Goal: Task Accomplishment & Management: Use online tool/utility

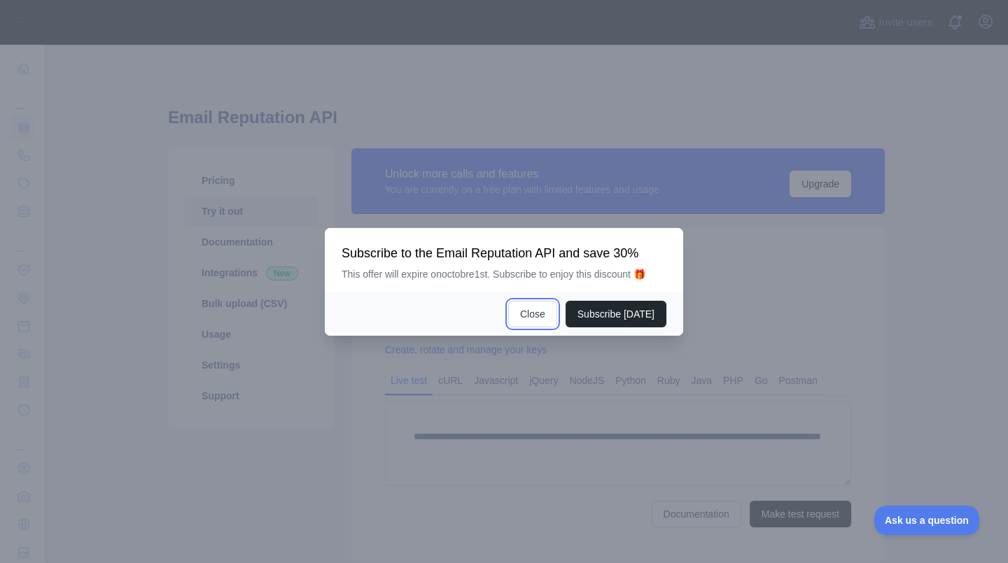
click at [521, 323] on button "Close" at bounding box center [532, 314] width 49 height 27
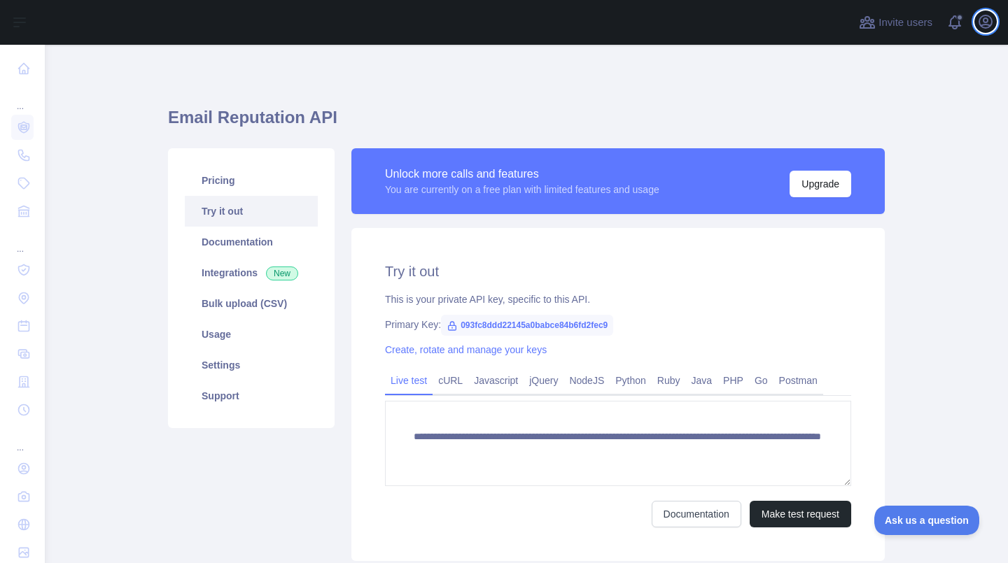
click at [986, 23] on icon "button" at bounding box center [985, 21] width 13 height 13
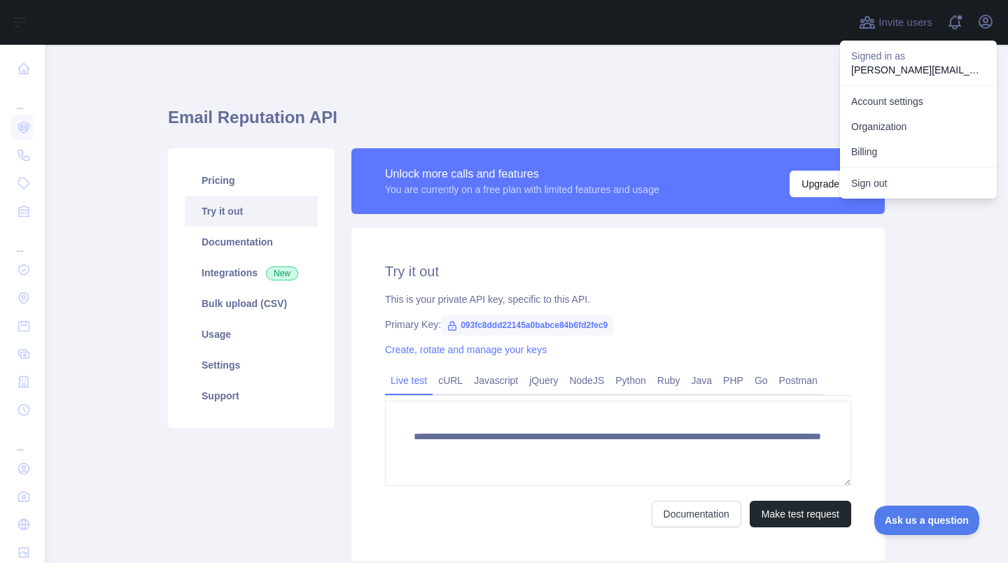
click at [935, 71] on p "david.mauberret@gmail.com" at bounding box center [918, 70] width 134 height 14
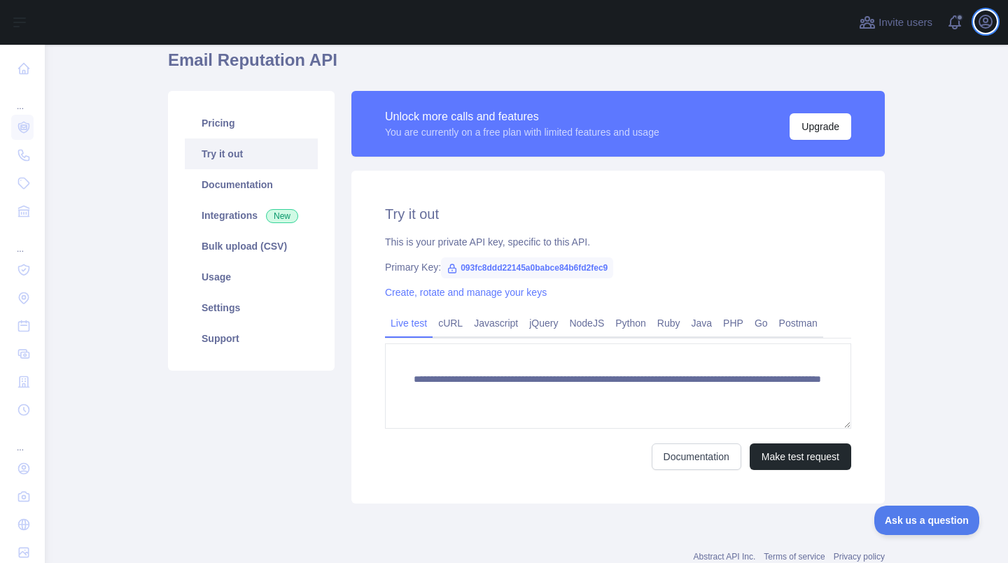
scroll to position [58, 0]
click at [809, 447] on button "Make test request" at bounding box center [800, 456] width 101 height 27
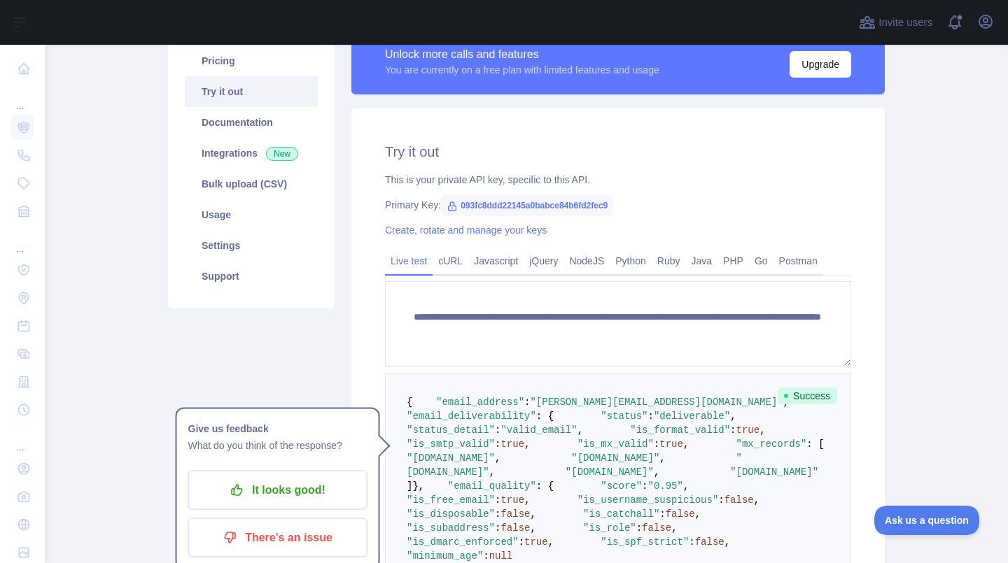
scroll to position [128, 0]
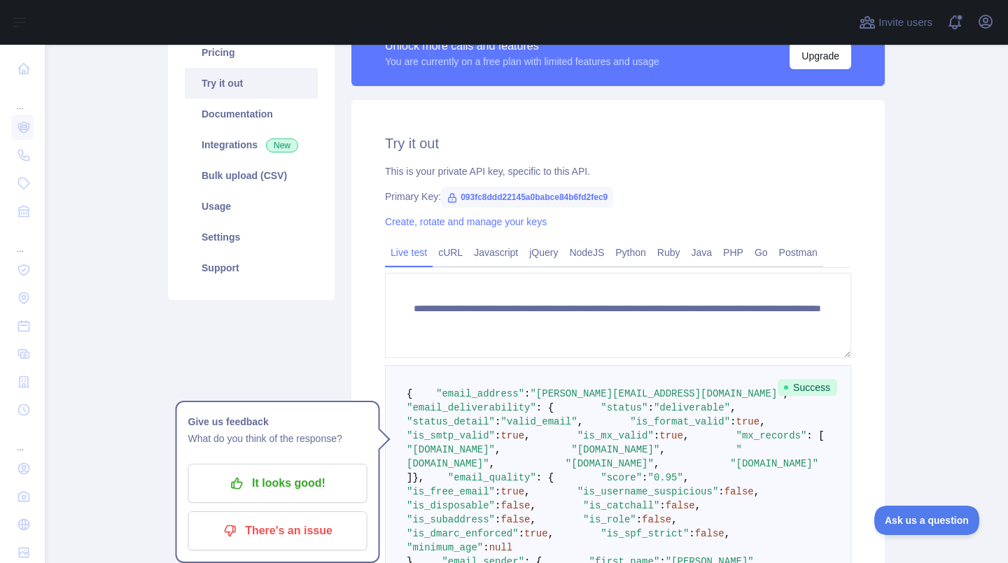
click at [575, 187] on span "093fc8ddd22145a0babce84b6fd2fec9" at bounding box center [527, 197] width 172 height 21
click at [579, 197] on span "093fc8ddd22145a0babce84b6fd2fec9" at bounding box center [527, 197] width 172 height 21
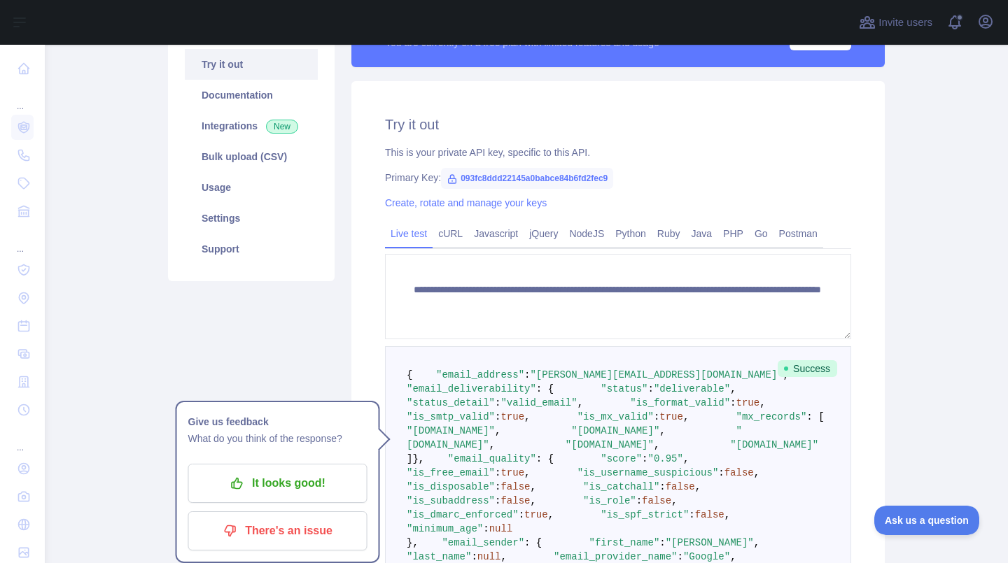
scroll to position [148, 0]
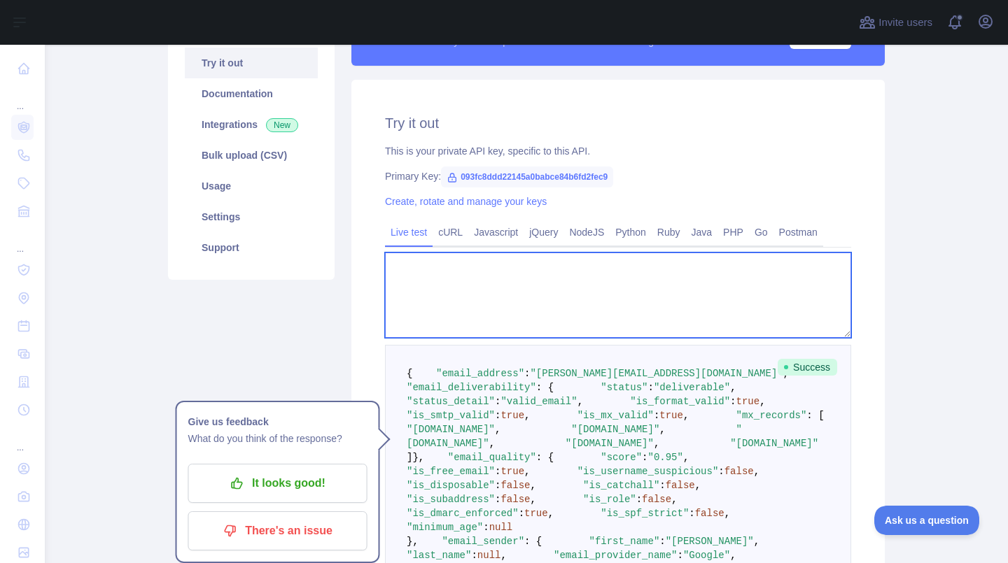
paste textarea "**********"
type textarea "**********"
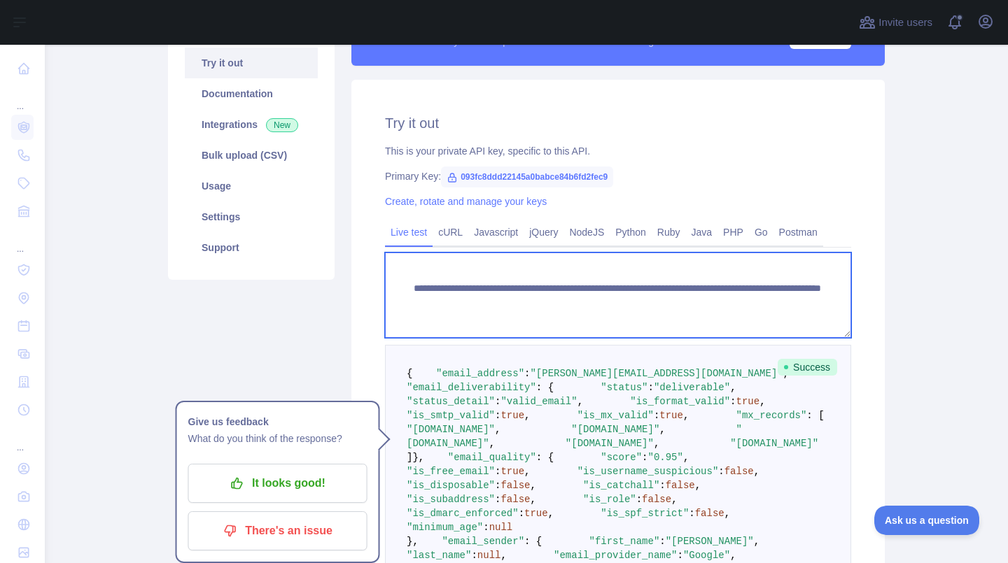
click at [414, 295] on textarea "**********" at bounding box center [618, 295] width 466 height 85
click at [418, 284] on textarea "**********" at bounding box center [618, 295] width 466 height 85
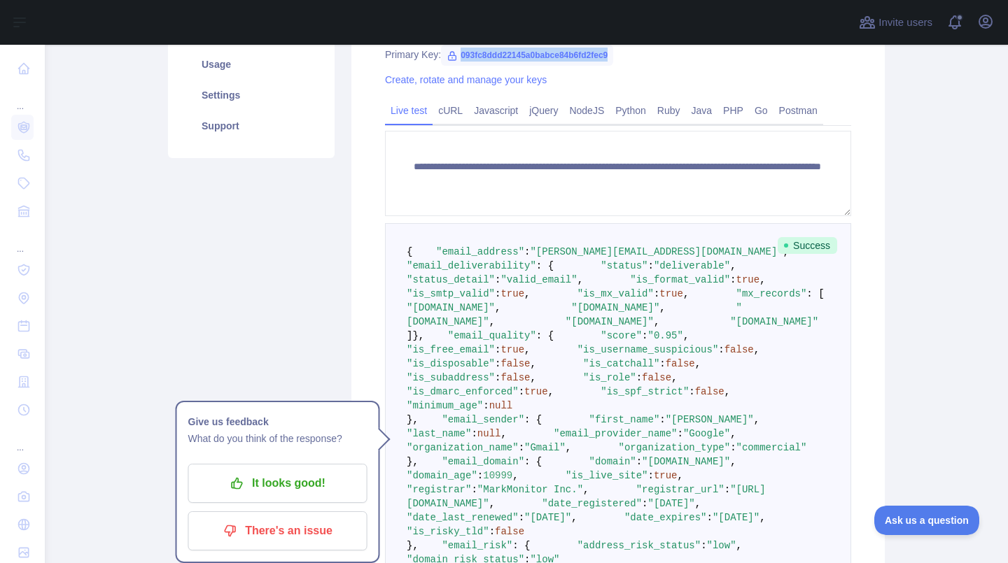
scroll to position [0, 0]
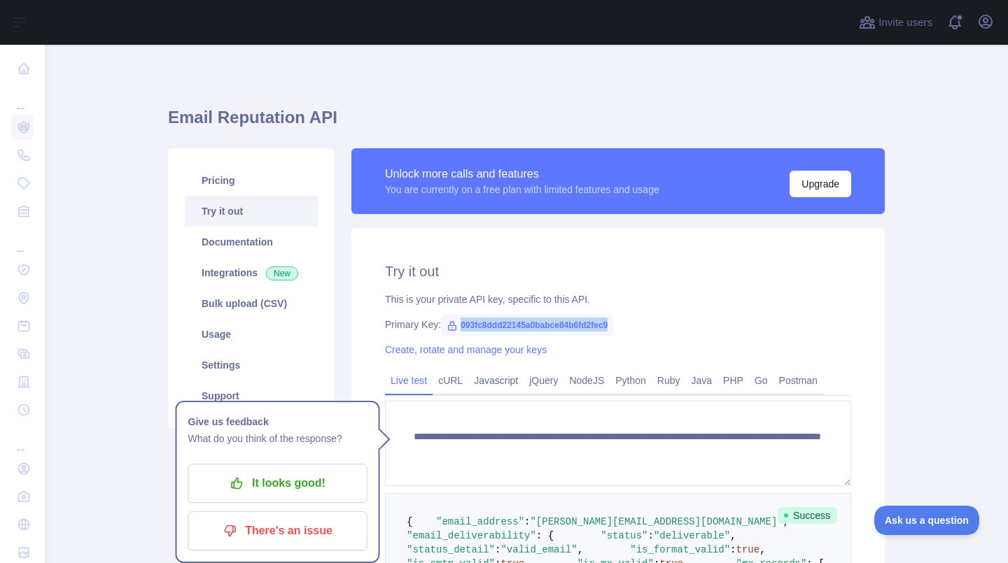
click at [949, 310] on main "**********" at bounding box center [526, 304] width 963 height 519
click at [21, 69] on icon at bounding box center [24, 69] width 14 height 14
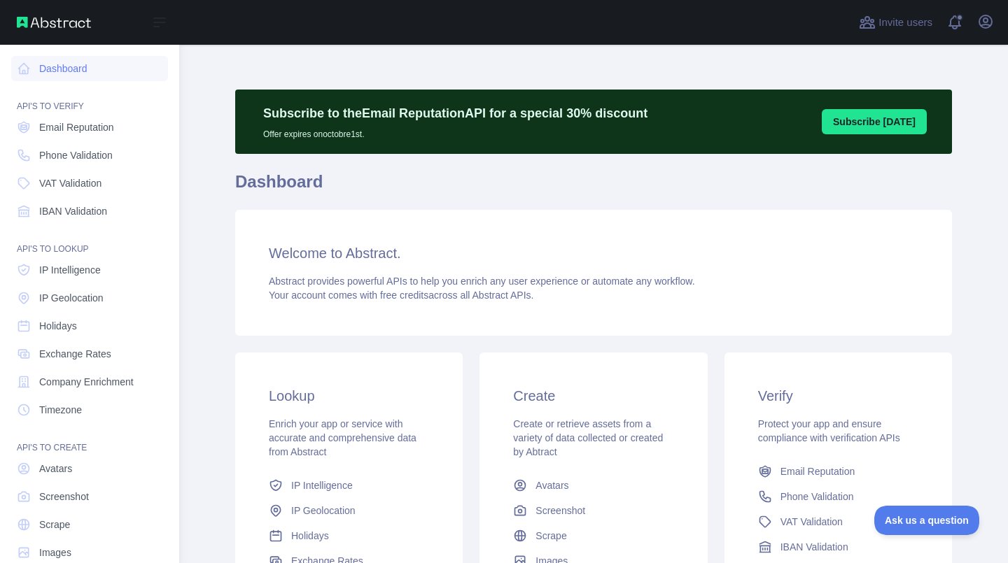
click at [69, 129] on span "Email Reputation" at bounding box center [76, 127] width 75 height 14
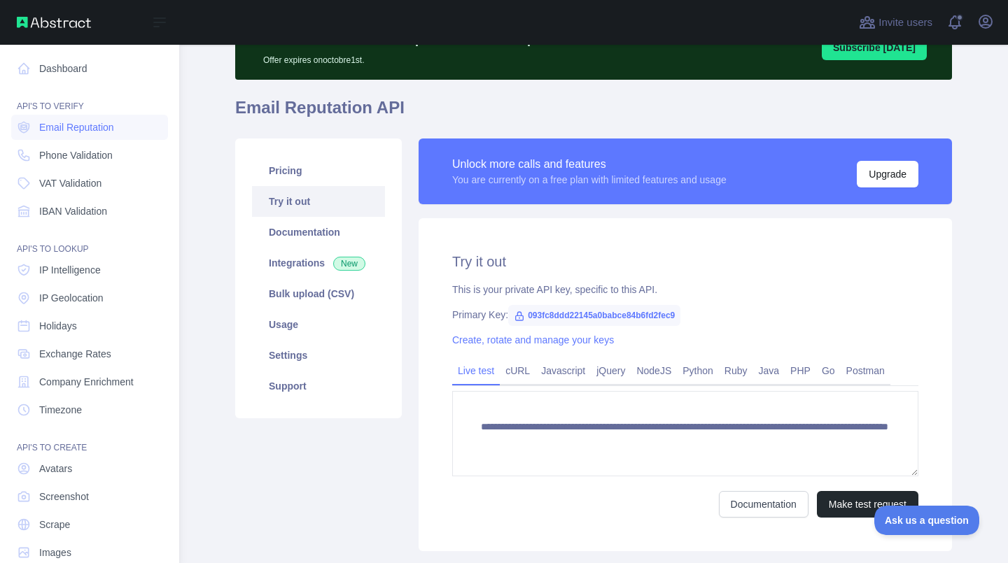
scroll to position [76, 0]
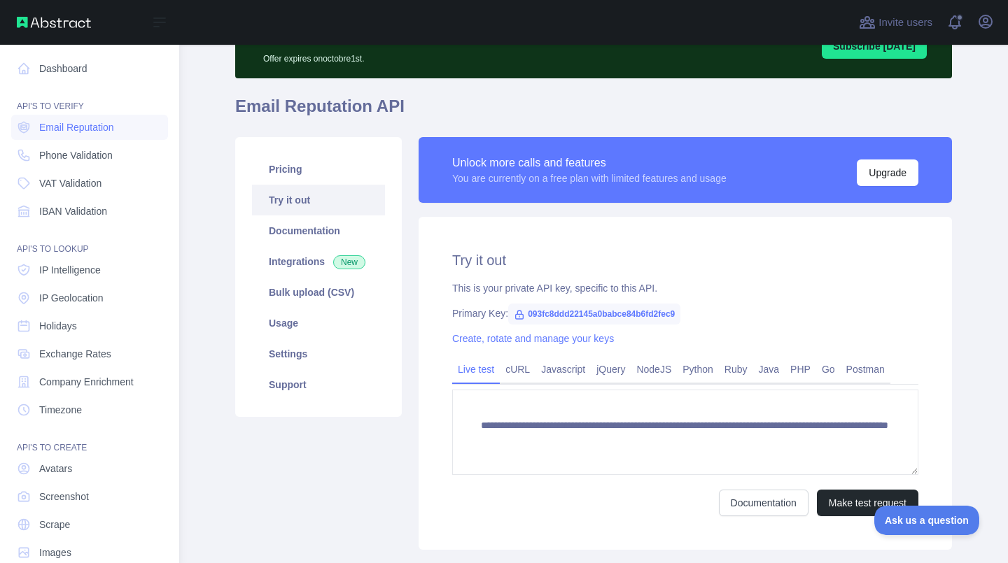
click at [273, 202] on link "Try it out" at bounding box center [318, 200] width 133 height 31
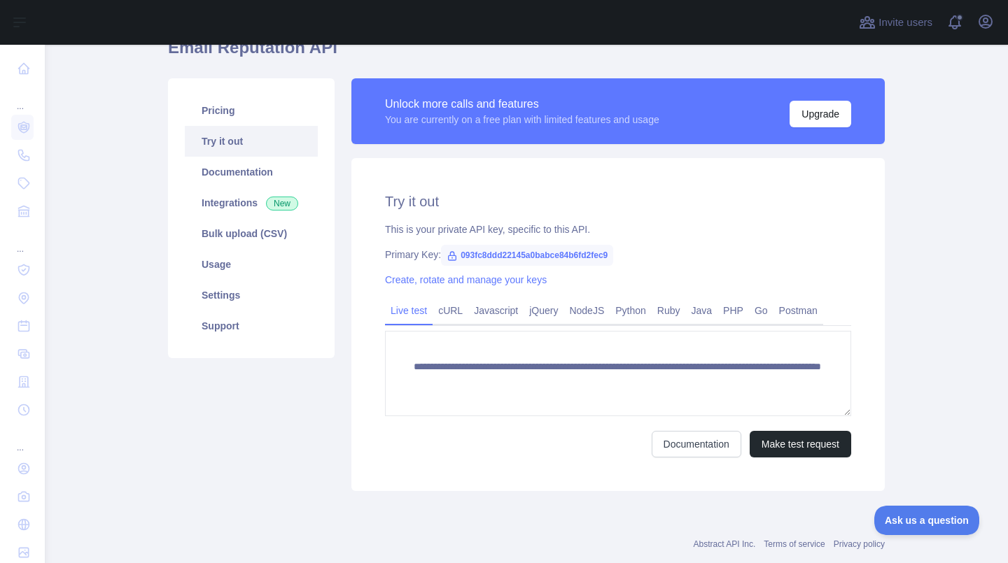
scroll to position [166, 0]
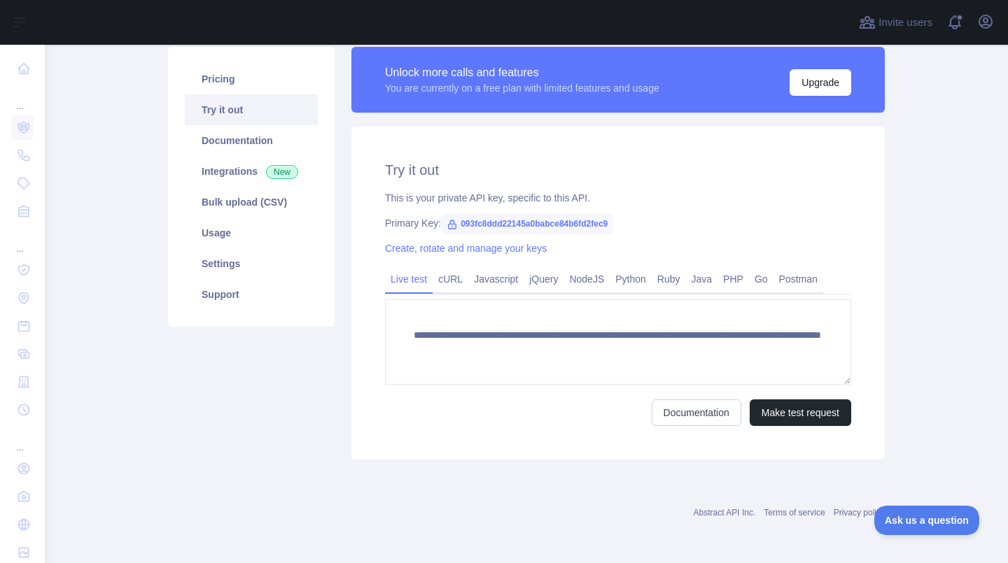
click at [445, 243] on link "Create, rotate and manage your keys" at bounding box center [466, 248] width 162 height 11
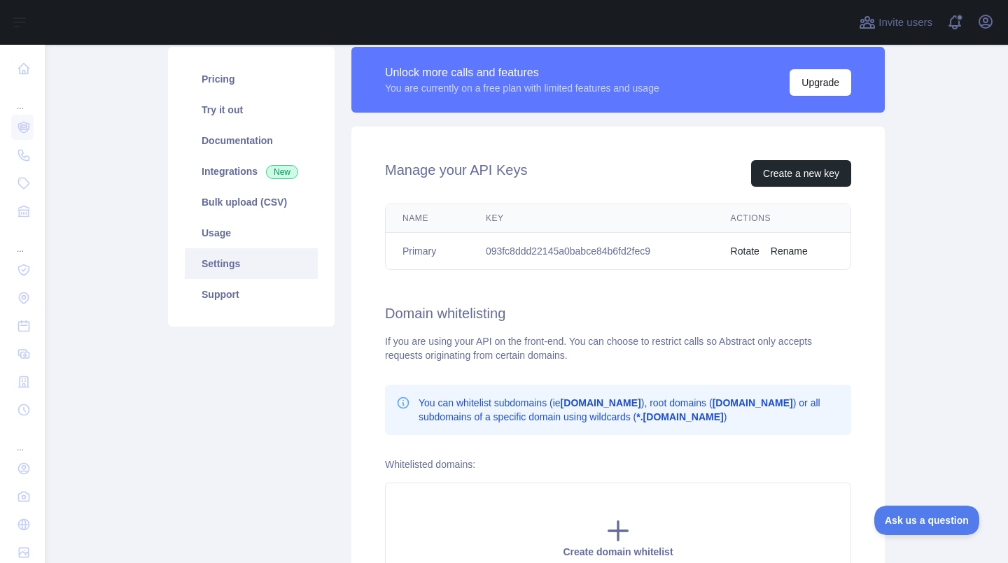
click at [741, 255] on button "Rotate" at bounding box center [745, 251] width 29 height 14
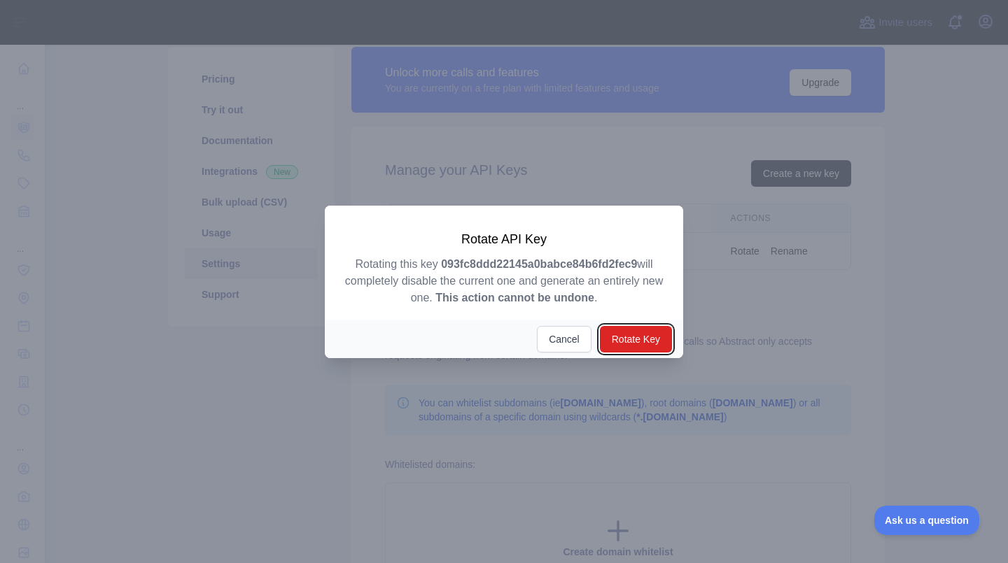
click at [642, 343] on button "Rotate Key" at bounding box center [636, 339] width 72 height 27
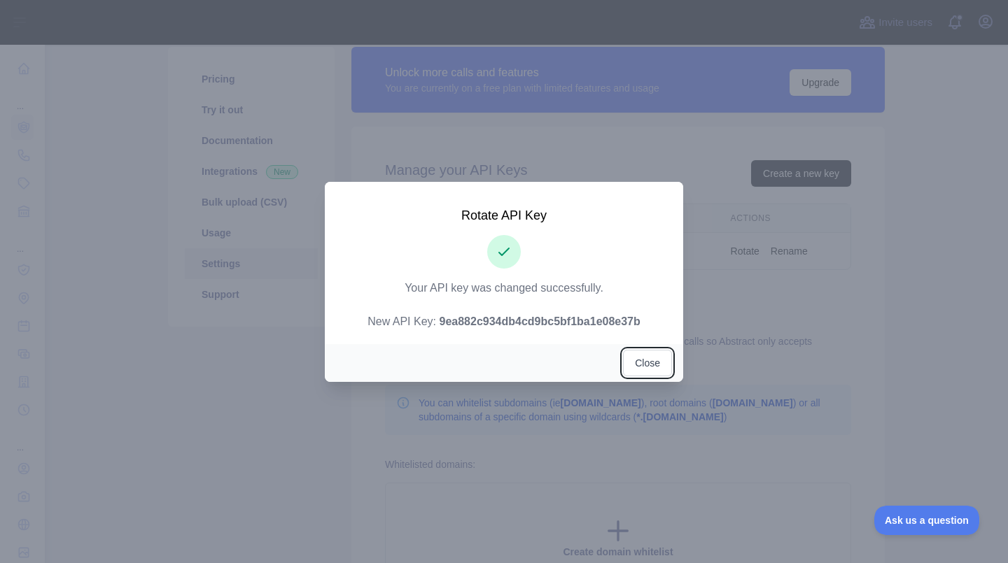
click at [649, 363] on button "Close" at bounding box center [647, 363] width 49 height 27
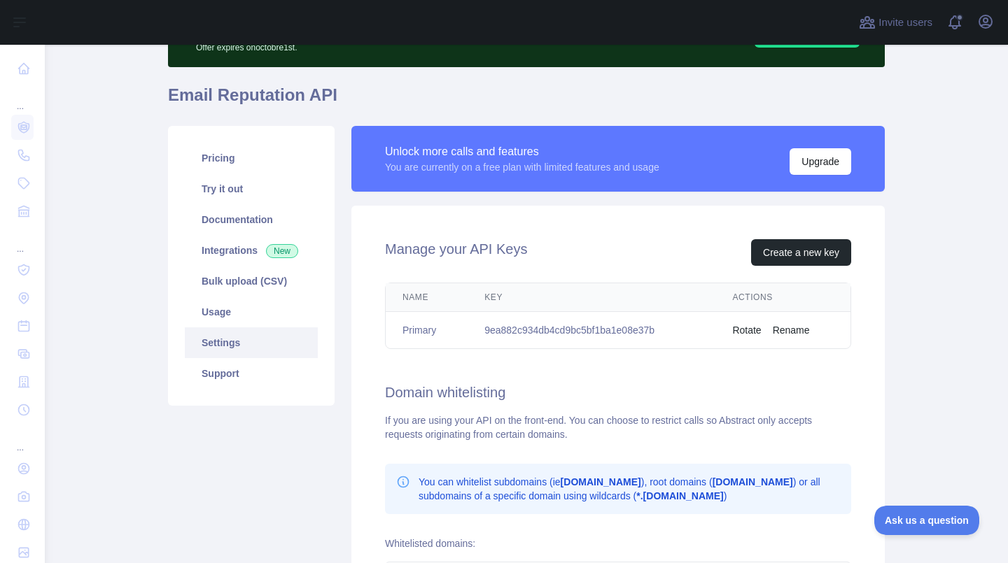
scroll to position [86, 0]
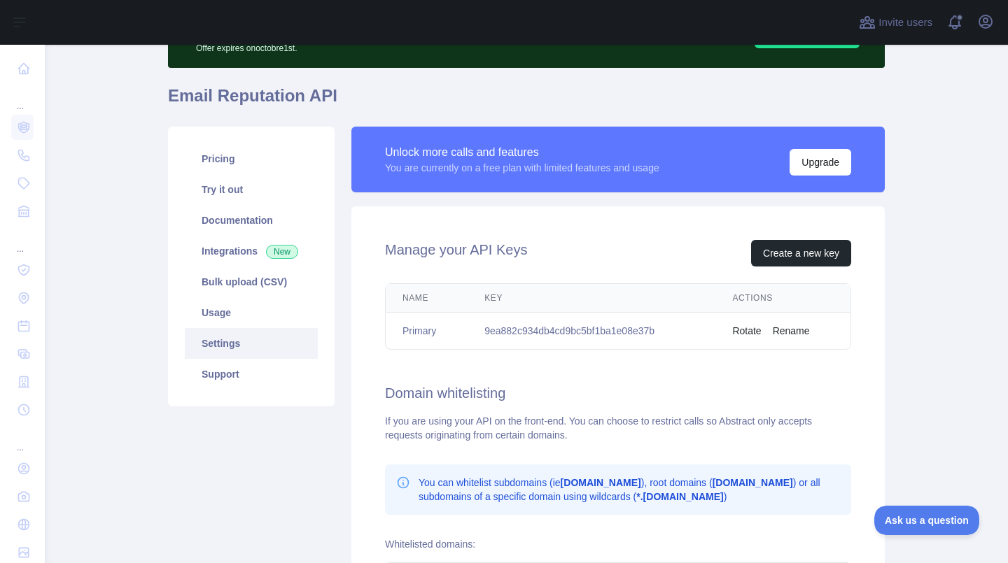
click at [207, 193] on link "Try it out" at bounding box center [251, 189] width 133 height 31
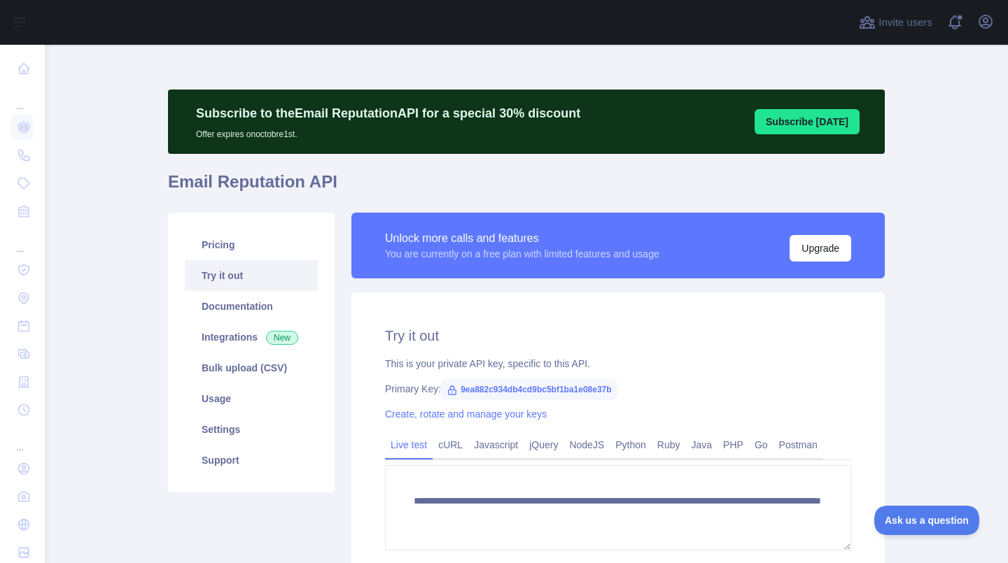
click at [22, 69] on icon at bounding box center [24, 69] width 14 height 14
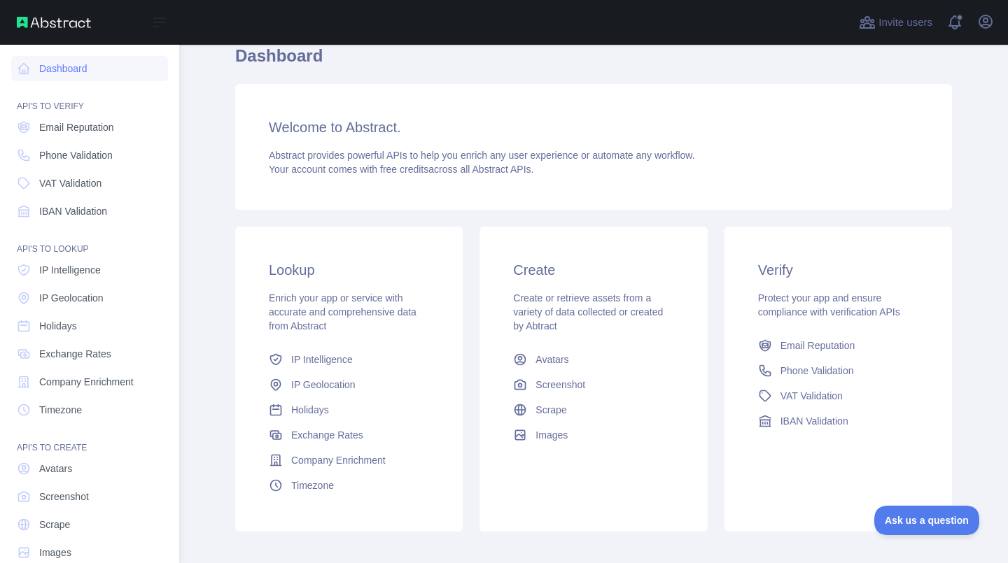
click at [68, 129] on span "Email Reputation" at bounding box center [76, 127] width 75 height 14
